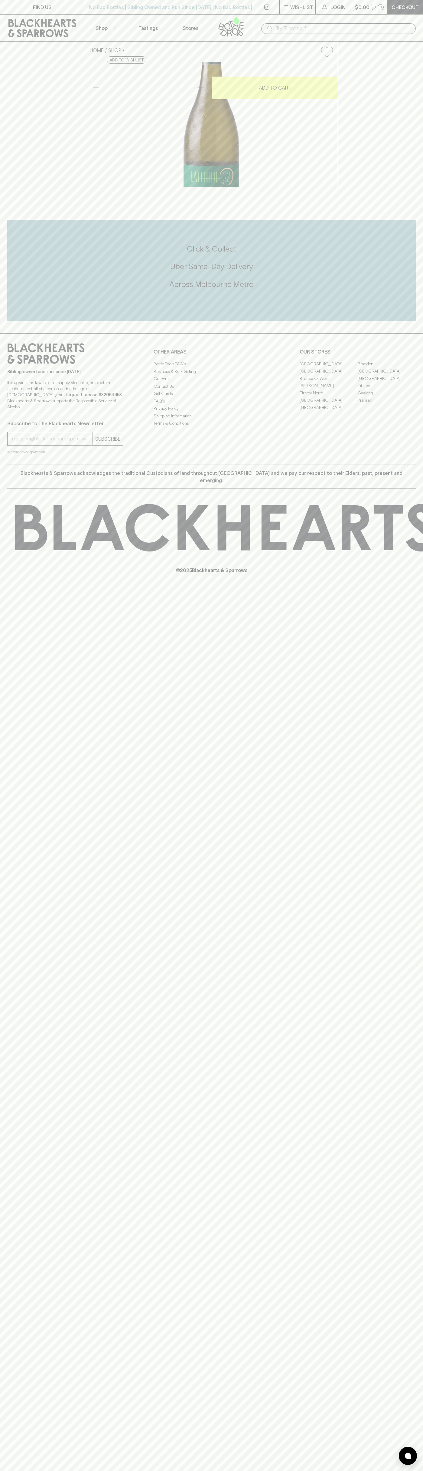
click at [364, 16] on div "​" at bounding box center [339, 28] width 170 height 27
click at [419, 1118] on div "FIND US | No Bad Bottles | Sibling Owned and Run Since [DATE] | No Bad Bottles …" at bounding box center [211, 735] width 423 height 1471
click at [171, 1471] on html "FIND US | No Bad Bottles | Sibling Owned and Run Since [DATE] | No Bad Bottles …" at bounding box center [211, 735] width 423 height 1471
click at [8, 1118] on div "FIND US | No Bad Bottles | Sibling Owned and Run Since [DATE] | No Bad Bottles …" at bounding box center [211, 735] width 423 height 1471
